Goal: Task Accomplishment & Management: Use online tool/utility

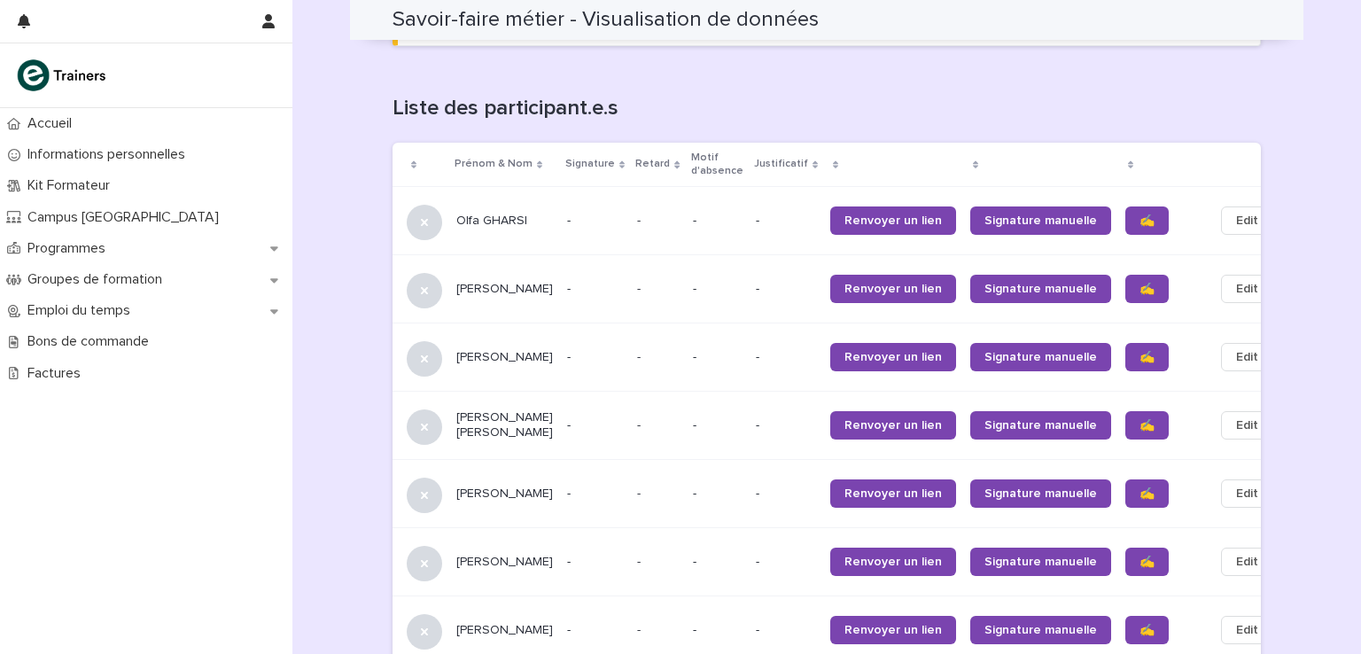
scroll to position [1015, 0]
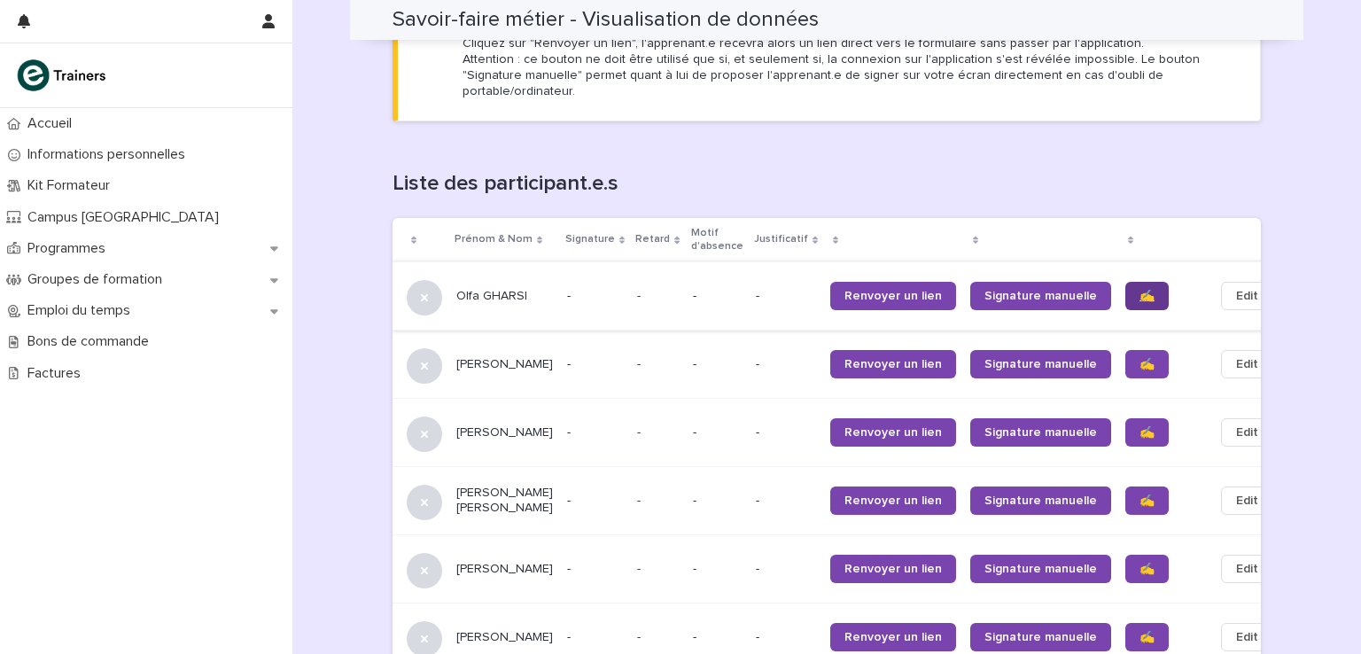
click at [1139, 290] on span "✍️" at bounding box center [1146, 296] width 15 height 12
click at [1139, 358] on span "✍️" at bounding box center [1146, 364] width 15 height 12
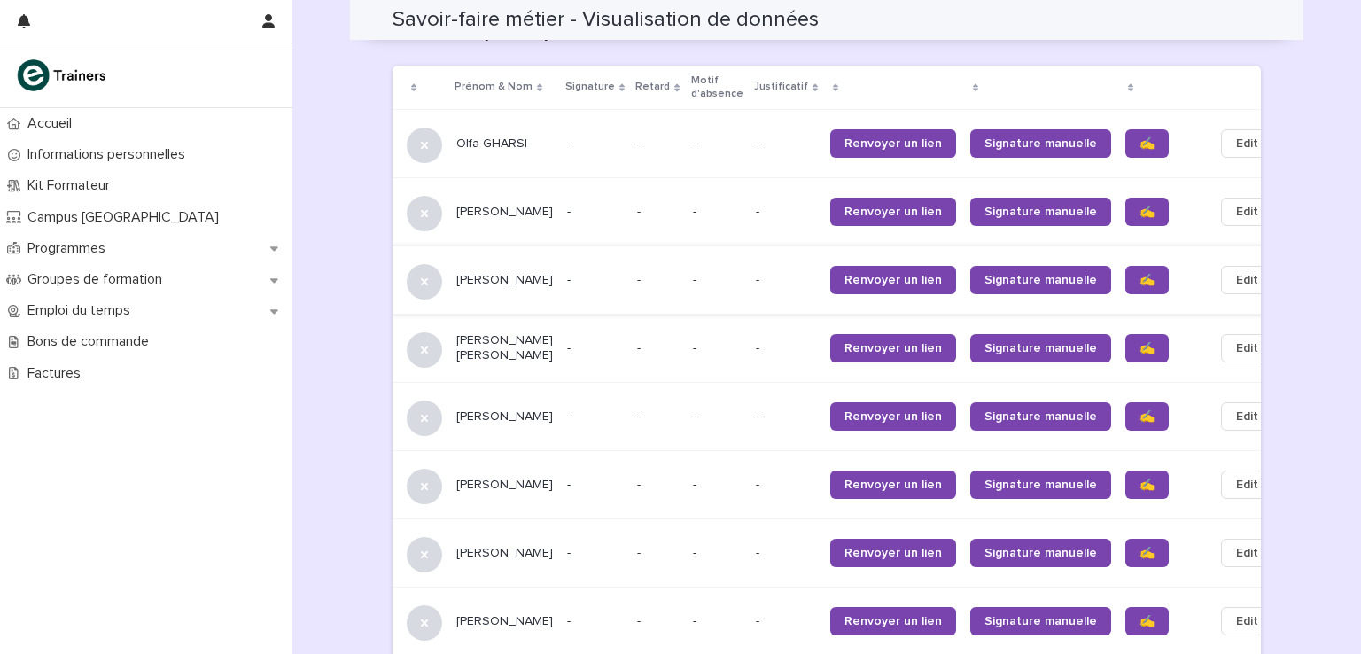
scroll to position [1192, 0]
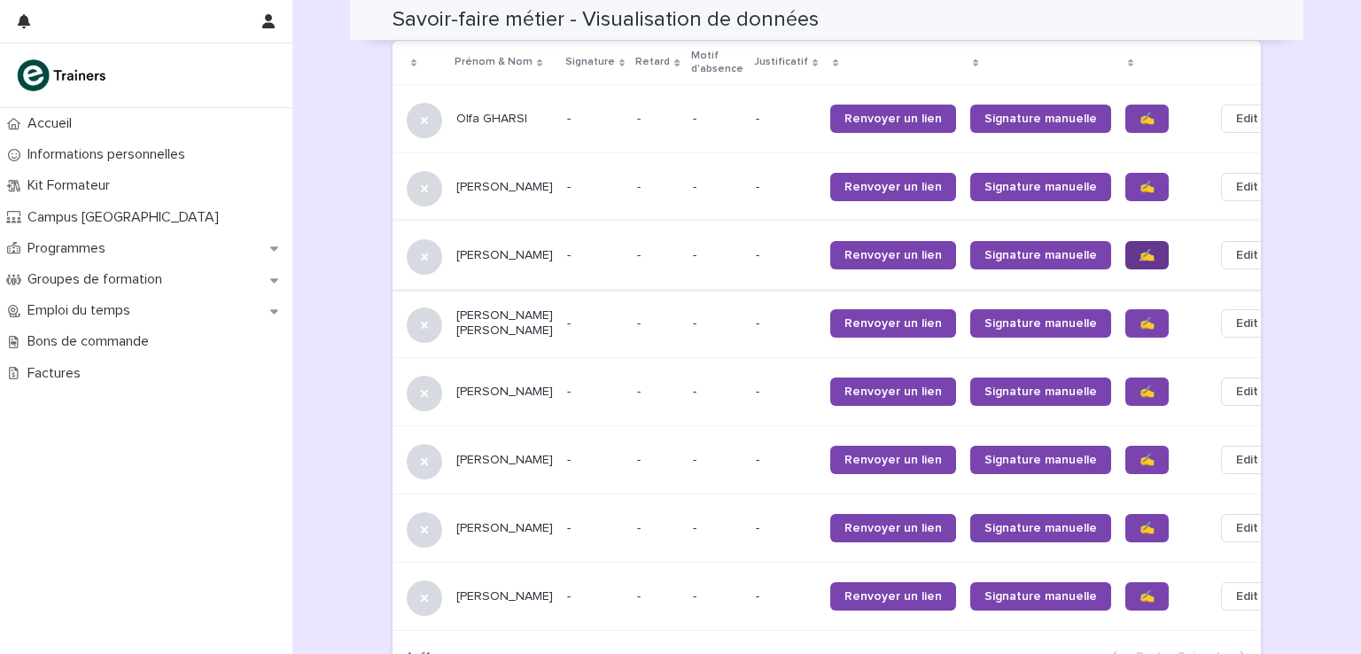
click at [1139, 249] on span "✍️" at bounding box center [1146, 255] width 15 height 12
click at [1139, 317] on span "✍️" at bounding box center [1146, 323] width 15 height 12
click at [1125, 377] on link "✍️" at bounding box center [1146, 391] width 43 height 28
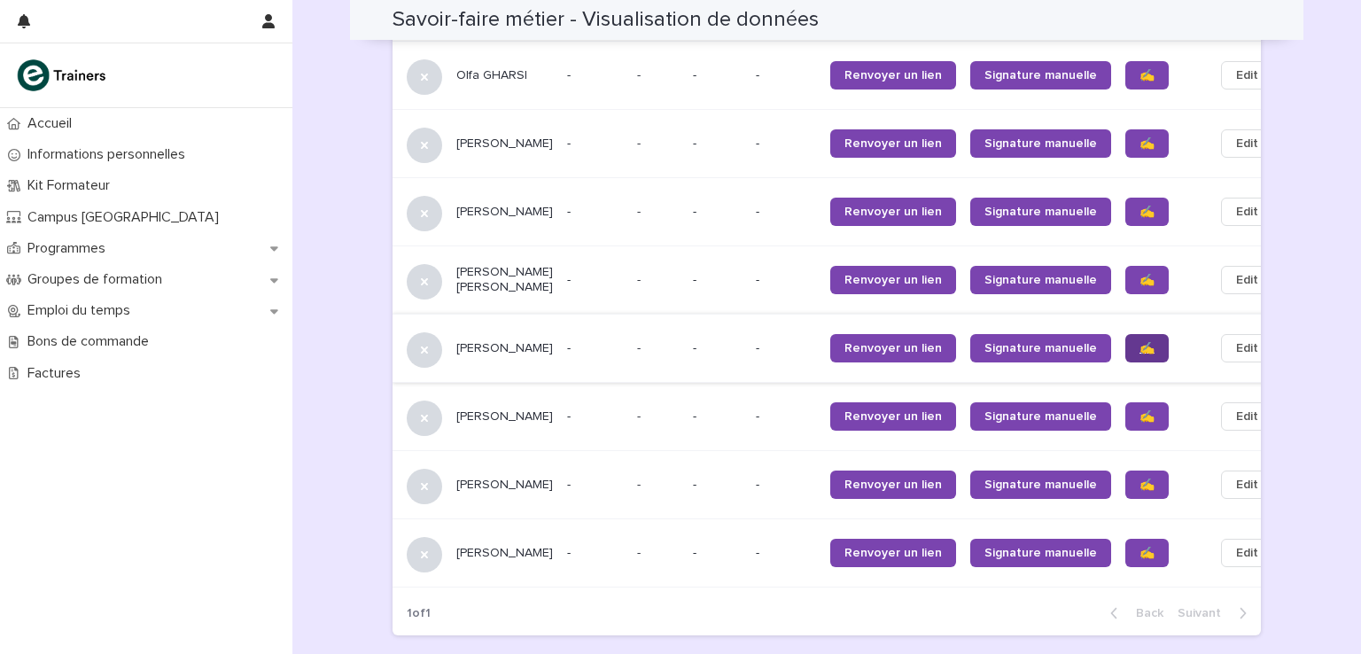
scroll to position [1357, 0]
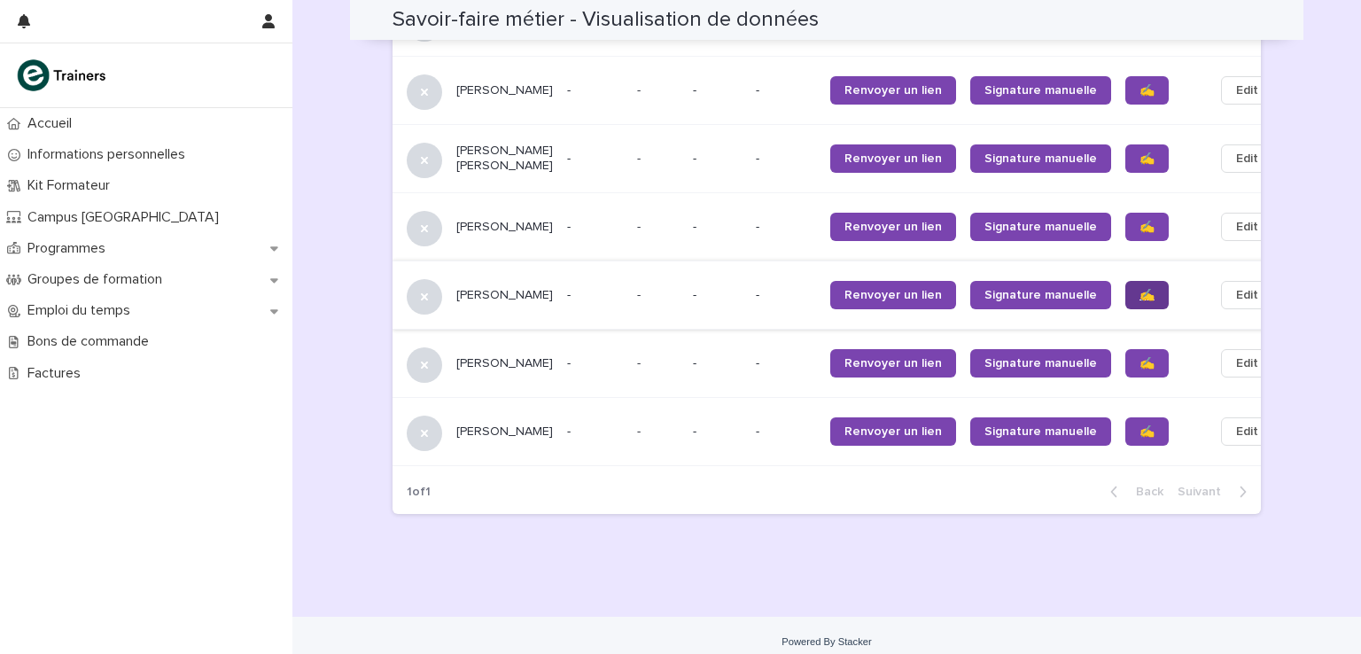
click at [1139, 289] on span "✍️" at bounding box center [1146, 295] width 15 height 12
click at [1125, 349] on link "✍️" at bounding box center [1146, 363] width 43 height 28
click at [1139, 425] on span "✍️" at bounding box center [1146, 431] width 15 height 12
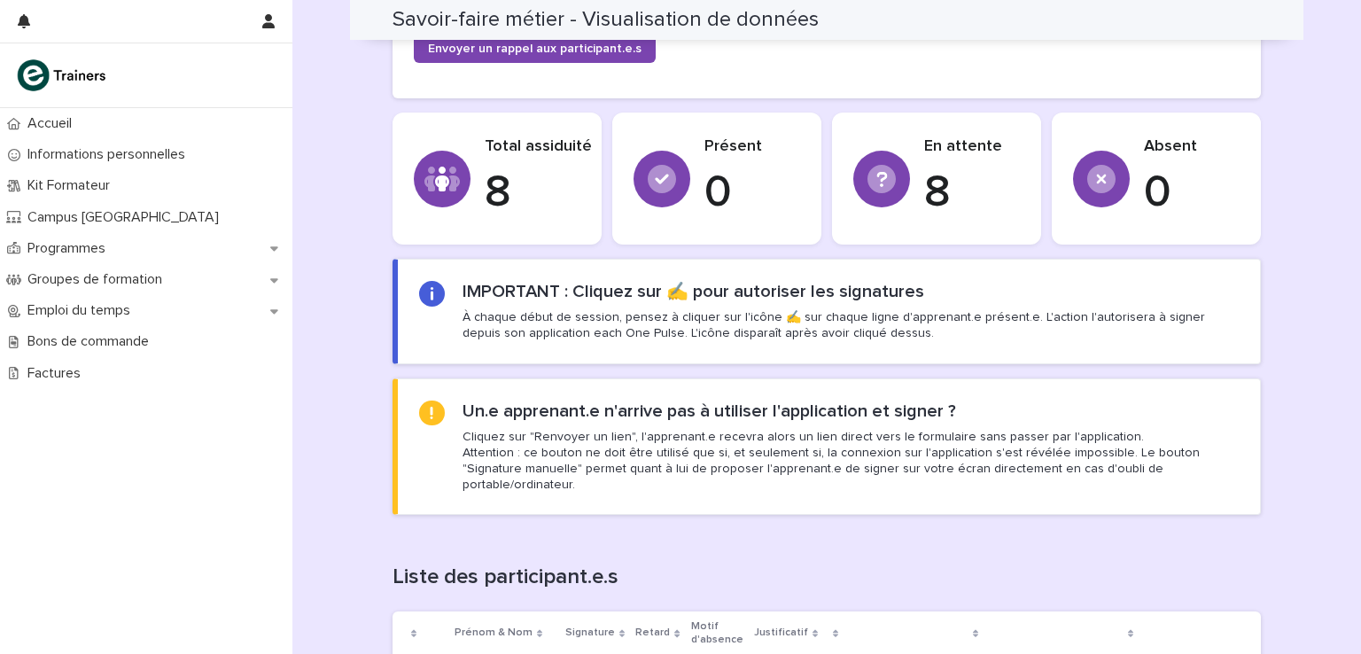
scroll to position [560, 0]
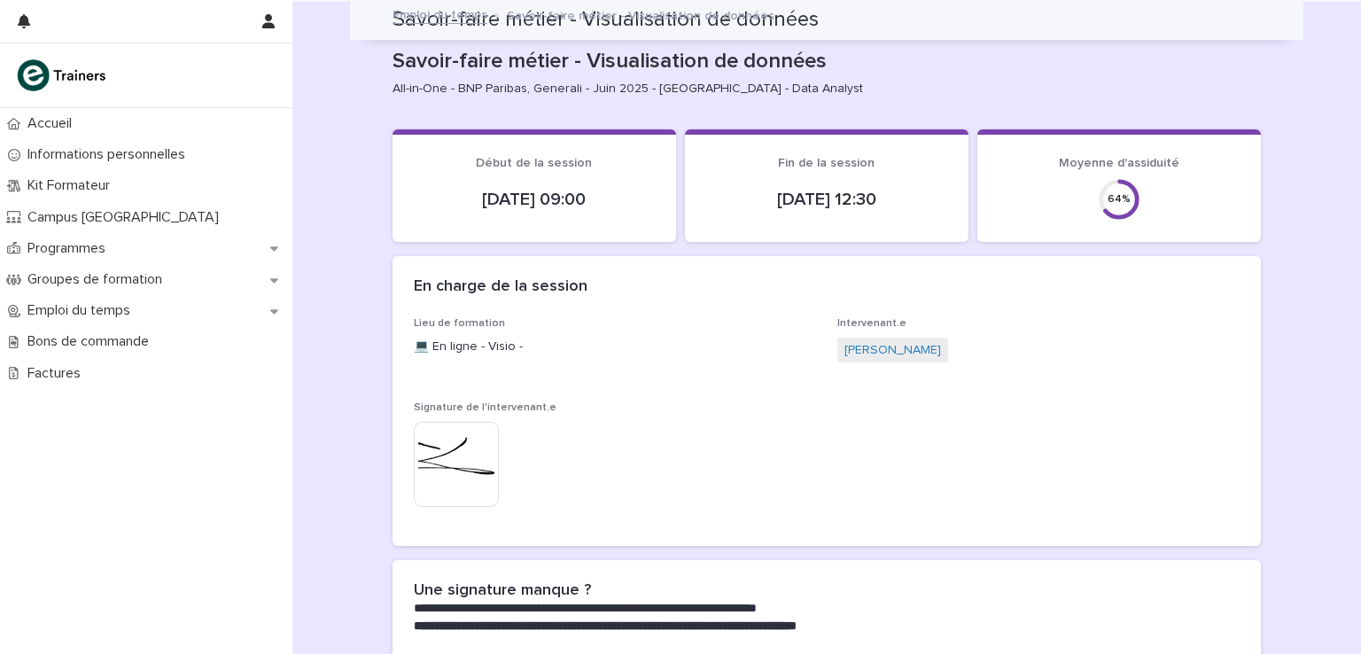
scroll to position [1357, 0]
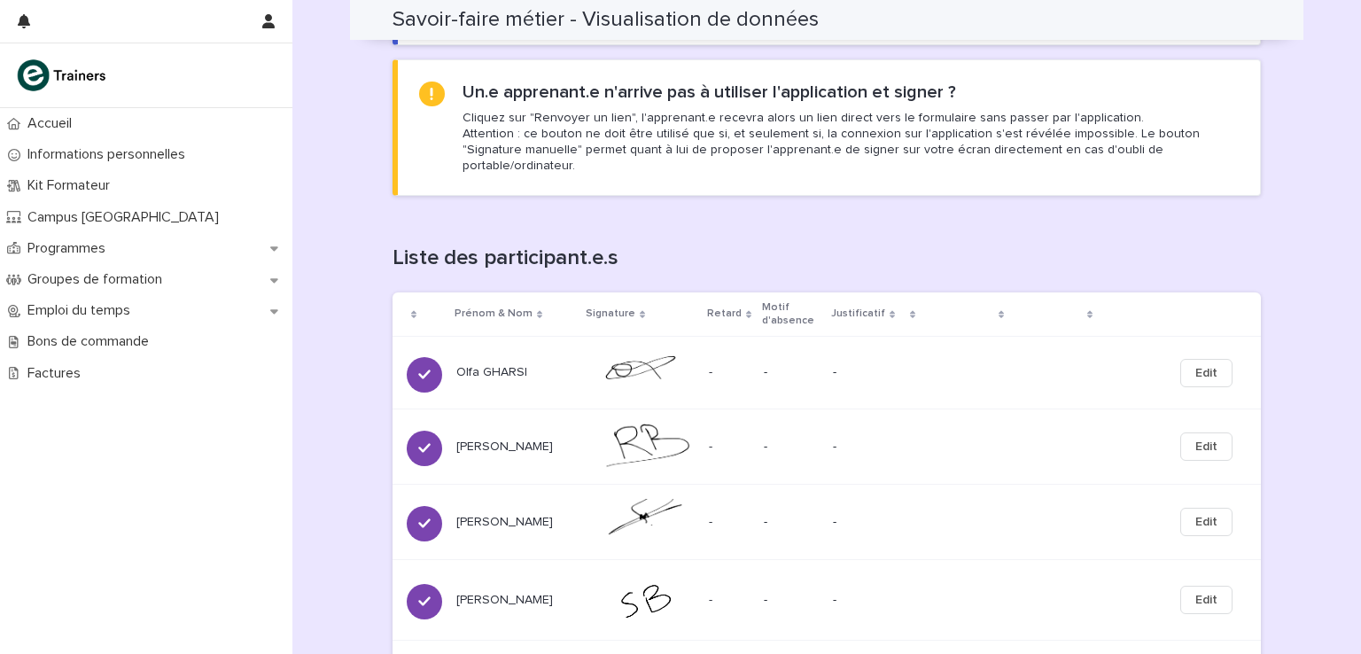
scroll to position [921, 0]
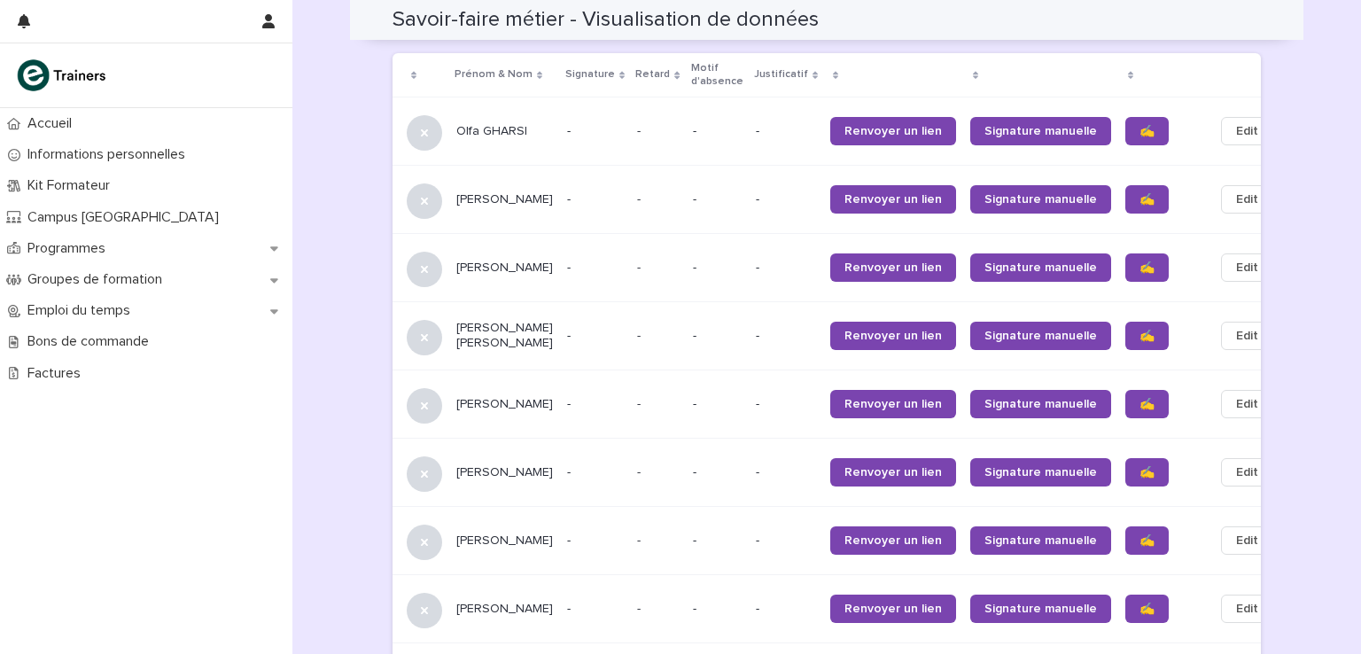
scroll to position [1152, 0]
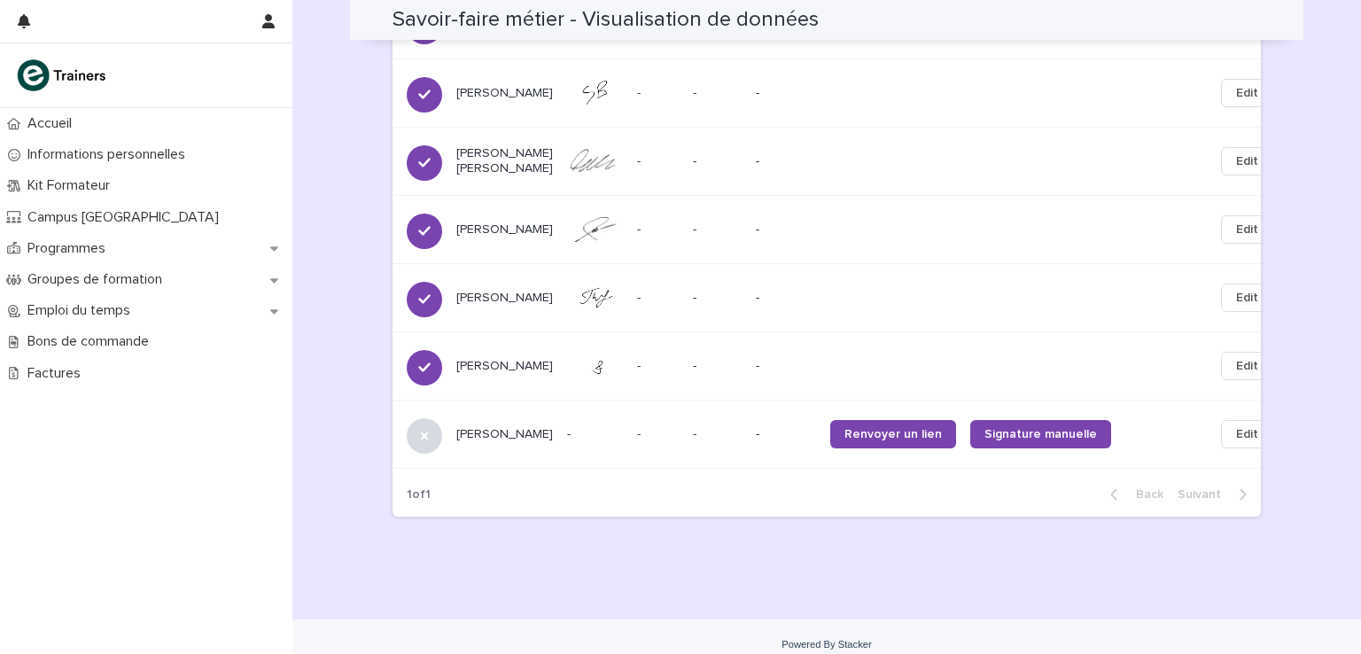
scroll to position [1357, 0]
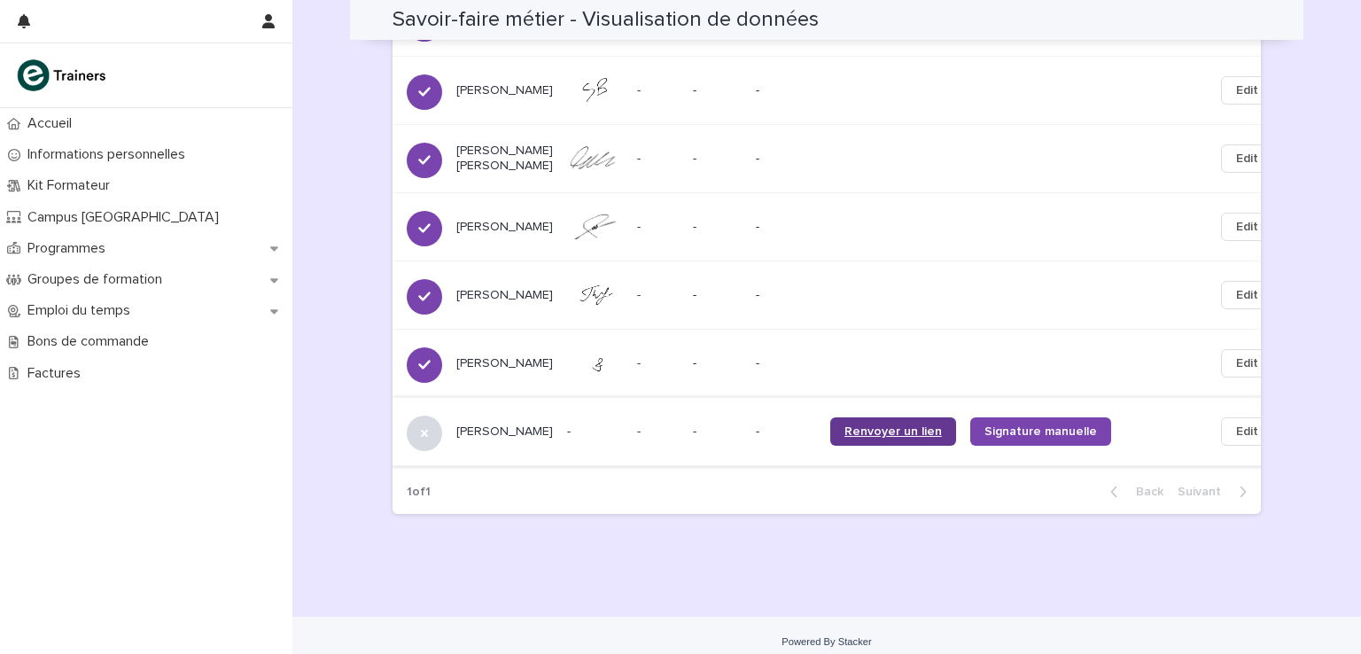
click at [856, 425] on span "Renvoyer un lien" at bounding box center [892, 431] width 97 height 12
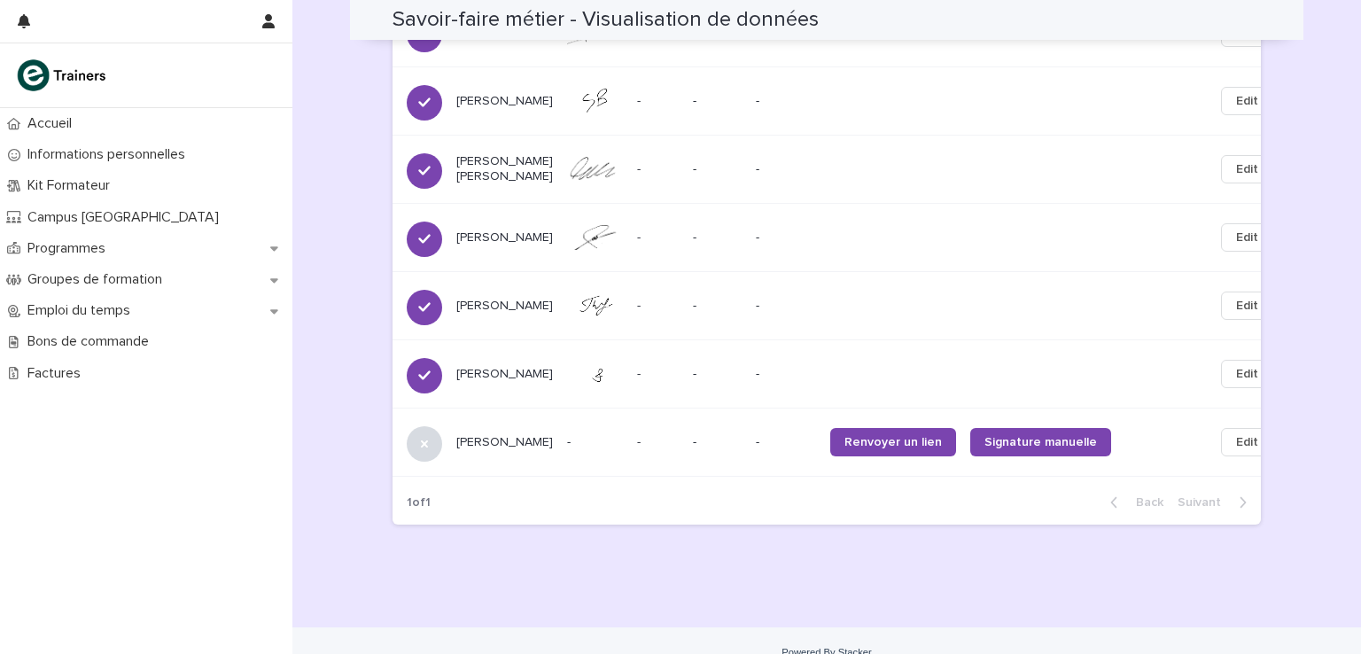
scroll to position [1357, 0]
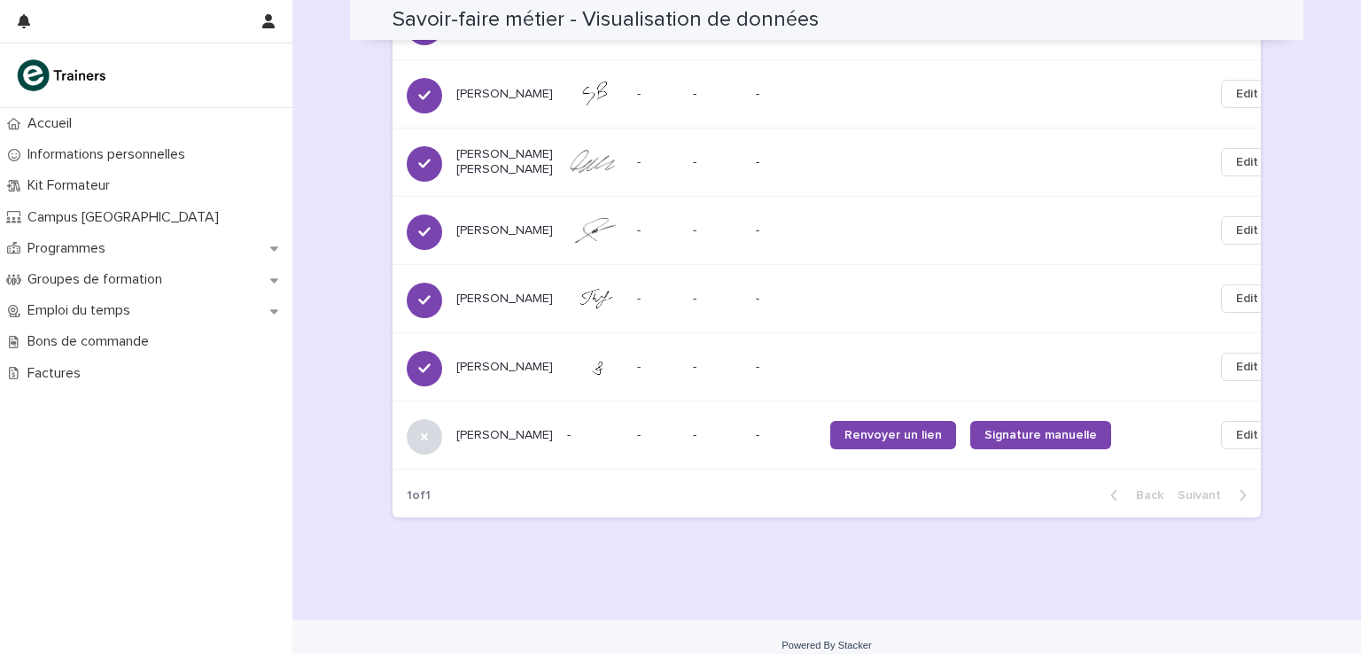
scroll to position [1356, 0]
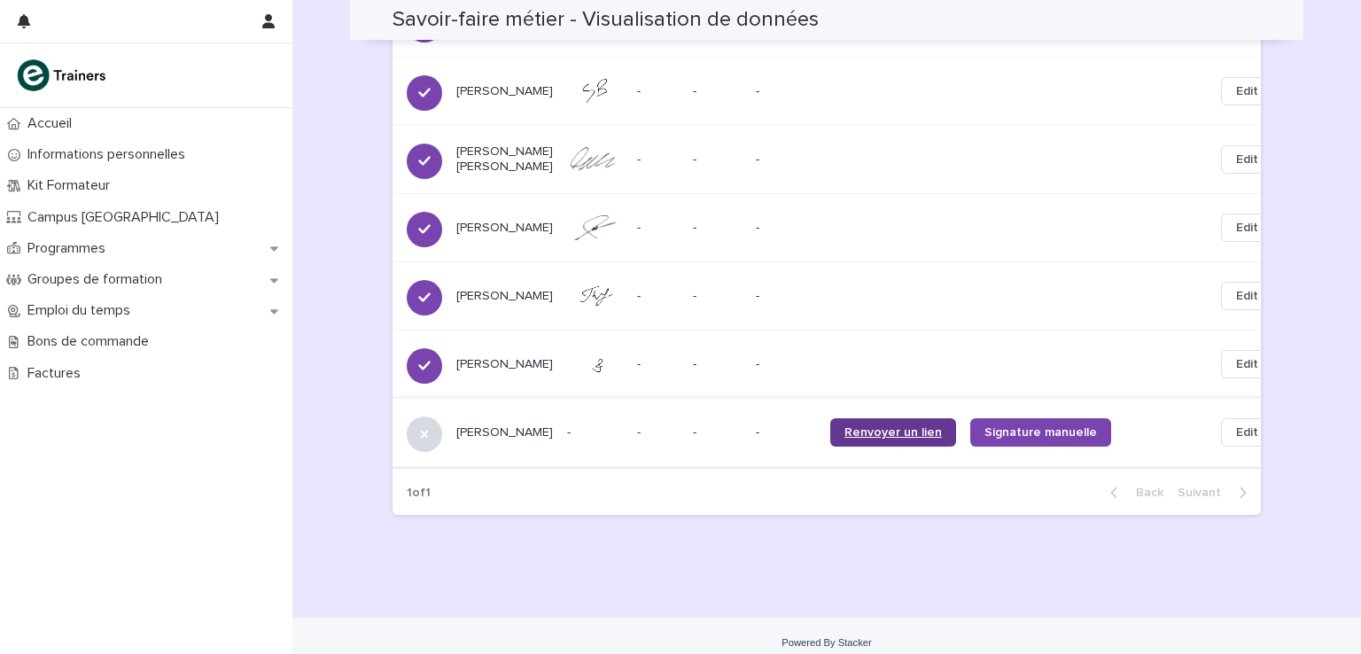
click at [889, 426] on span "Renvoyer un lien" at bounding box center [892, 432] width 97 height 12
